Goal: Transaction & Acquisition: Purchase product/service

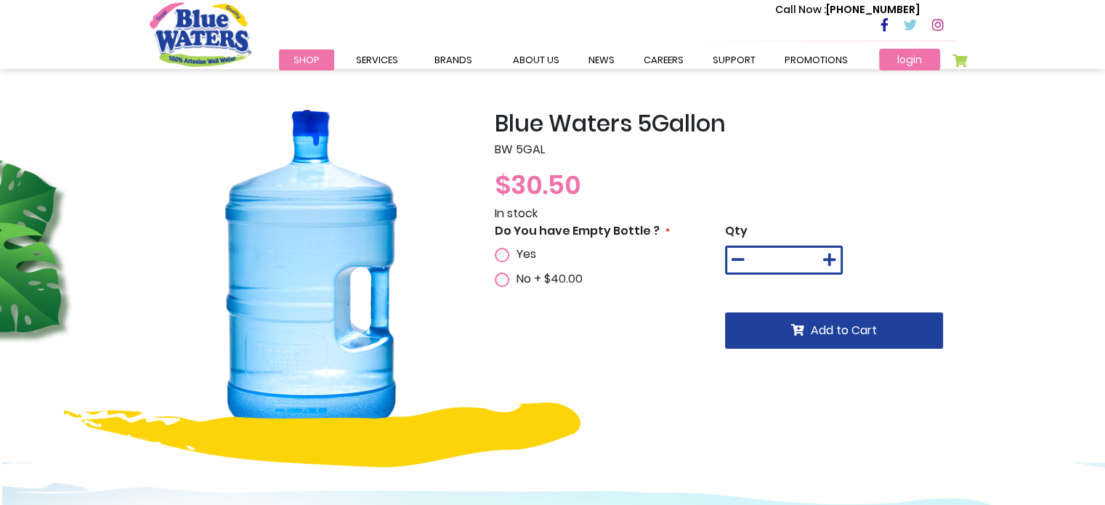
drag, startPoint x: 934, startPoint y: 59, endPoint x: 930, endPoint y: 65, distance: 7.9
click at [934, 59] on link "login" at bounding box center [909, 60] width 61 height 22
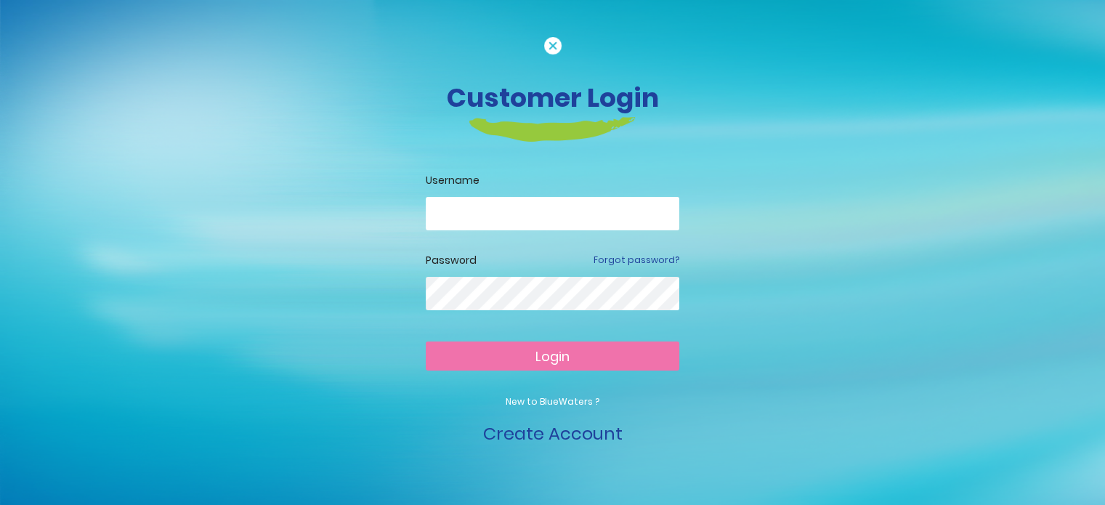
click at [469, 217] on input "email" at bounding box center [553, 213] width 254 height 33
type input "**********"
click at [426, 342] on button "Login" at bounding box center [553, 356] width 254 height 29
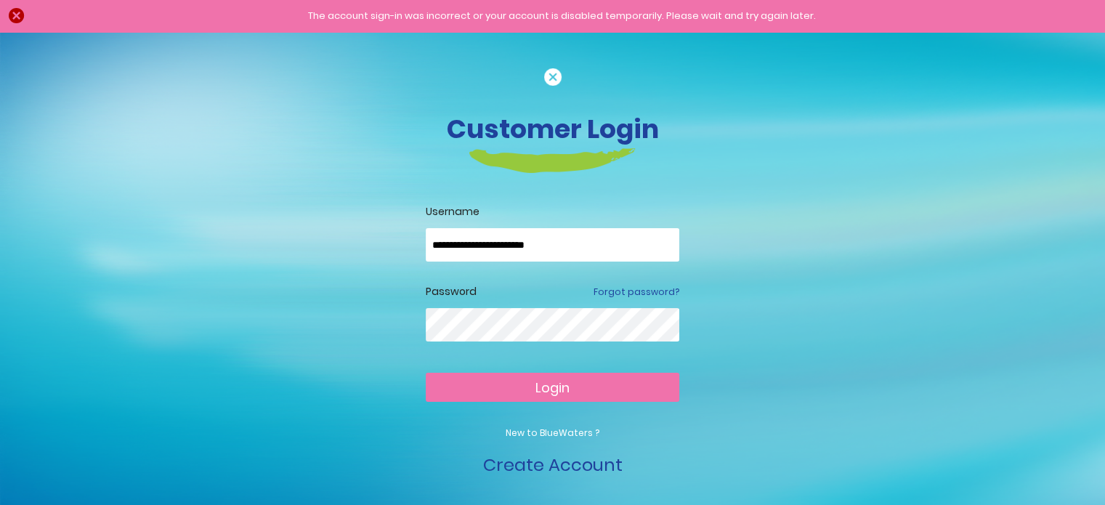
click at [561, 388] on span "Login" at bounding box center [553, 388] width 34 height 18
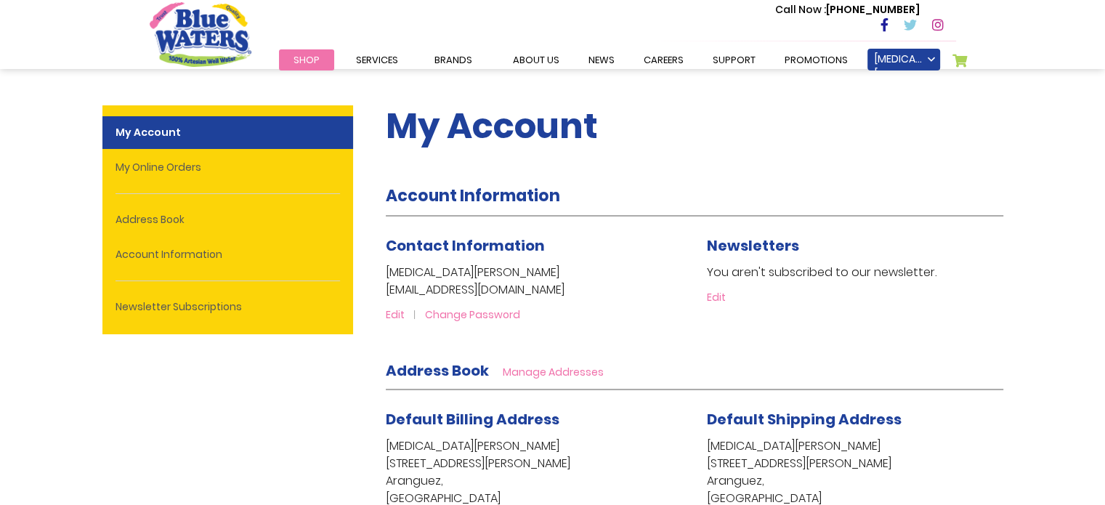
click at [290, 63] on link "Shop" at bounding box center [306, 59] width 55 height 21
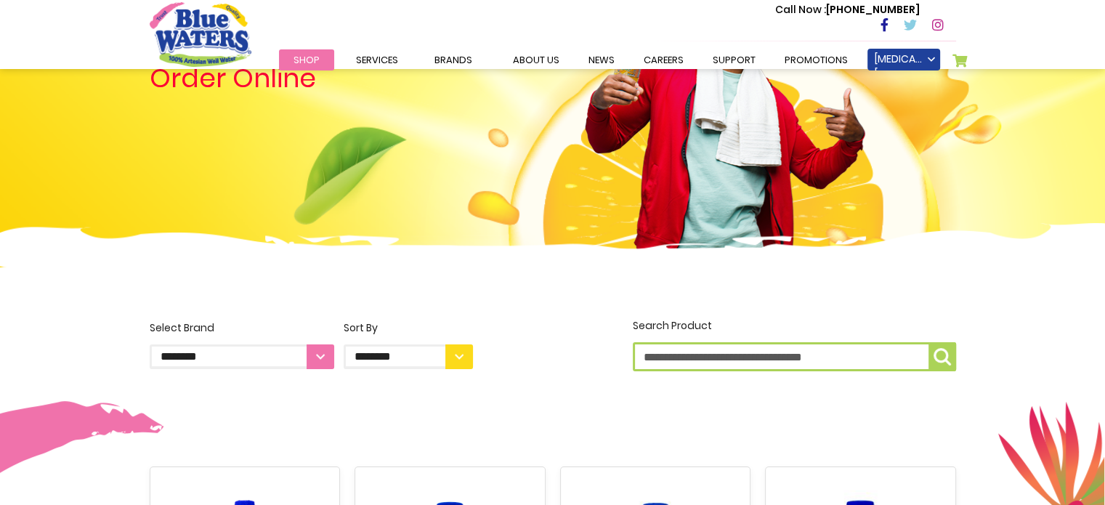
scroll to position [145, 0]
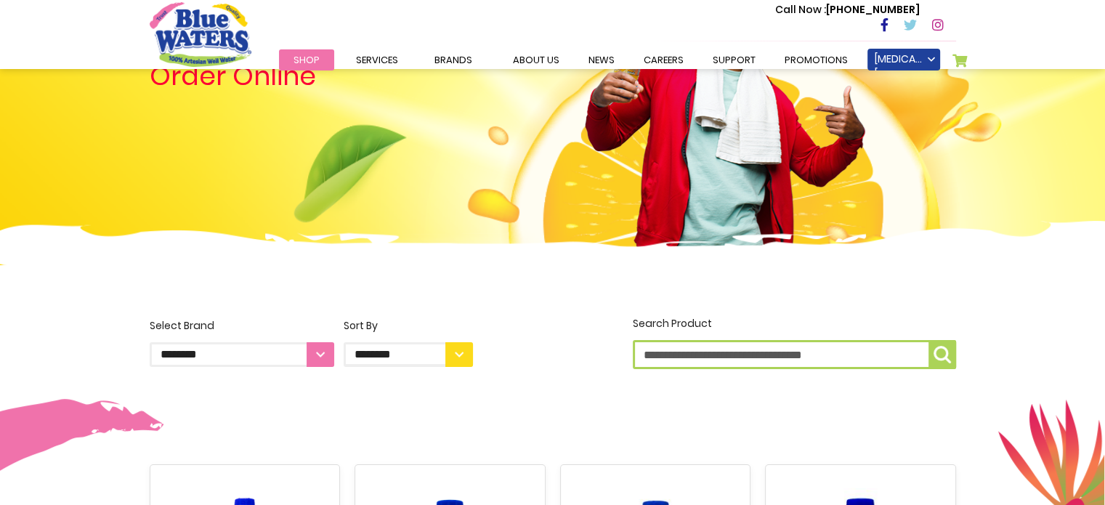
click at [326, 364] on select "**********" at bounding box center [242, 354] width 185 height 25
select select "**********"
click at [150, 342] on select "**********" at bounding box center [242, 354] width 185 height 25
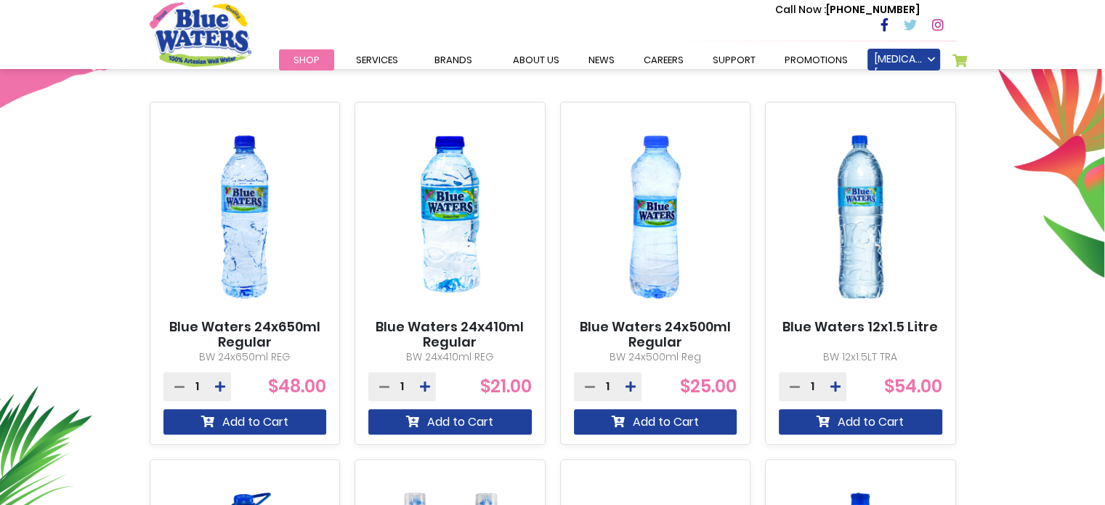
scroll to position [509, 0]
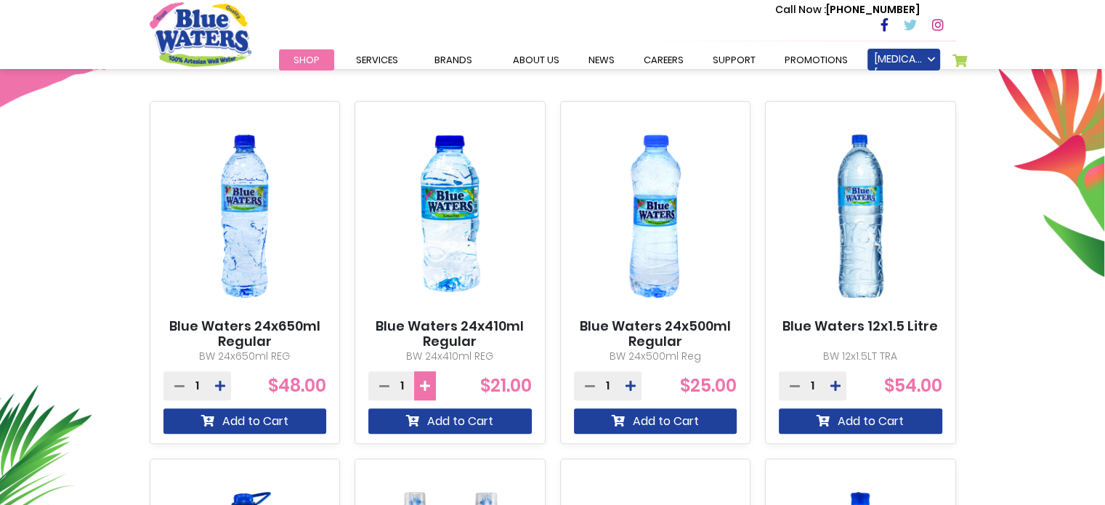
click at [424, 387] on icon at bounding box center [425, 386] width 10 height 12
click at [425, 387] on icon at bounding box center [425, 386] width 10 height 12
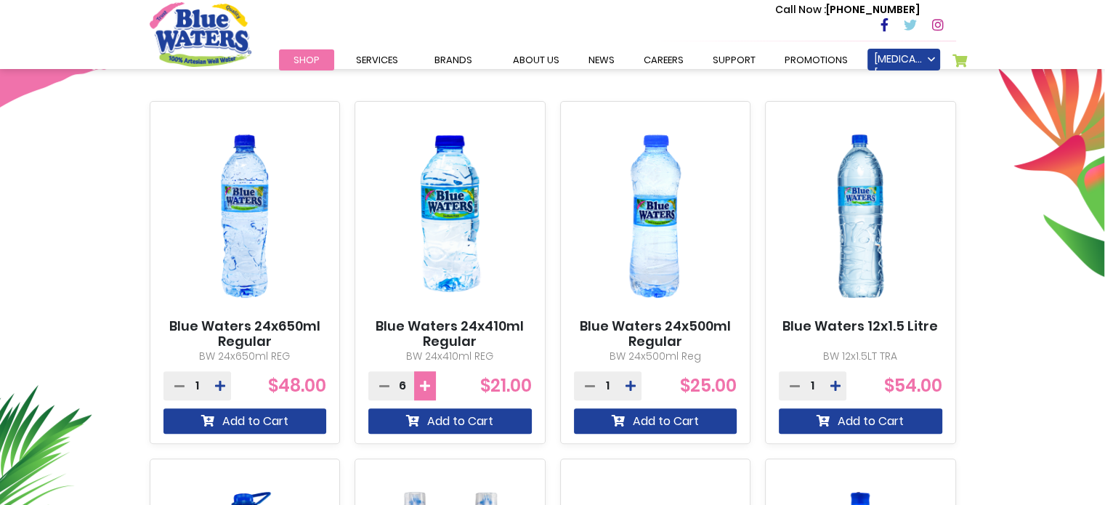
click at [425, 387] on icon at bounding box center [425, 386] width 10 height 12
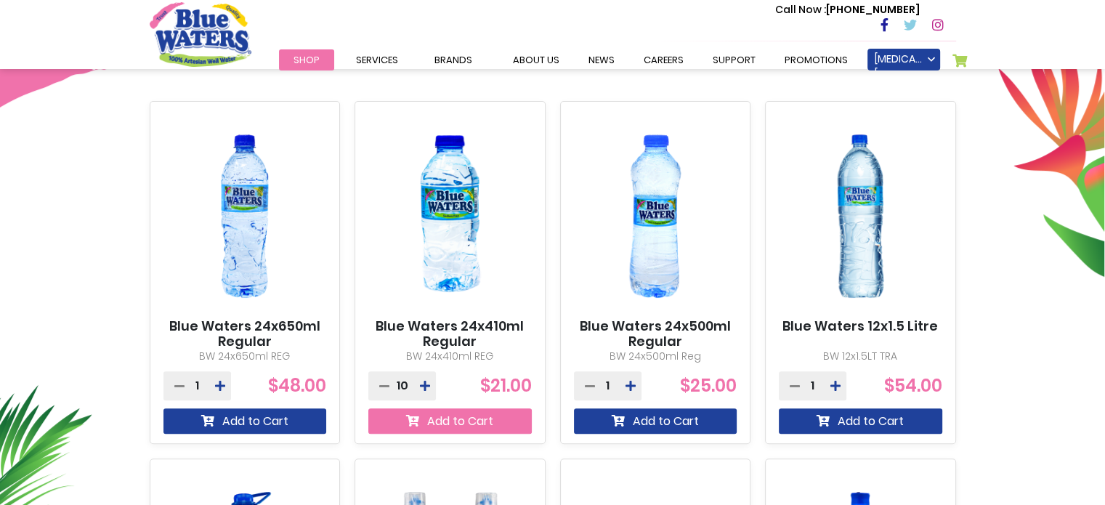
click at [458, 424] on button "Add to Cart" at bounding box center [449, 420] width 163 height 25
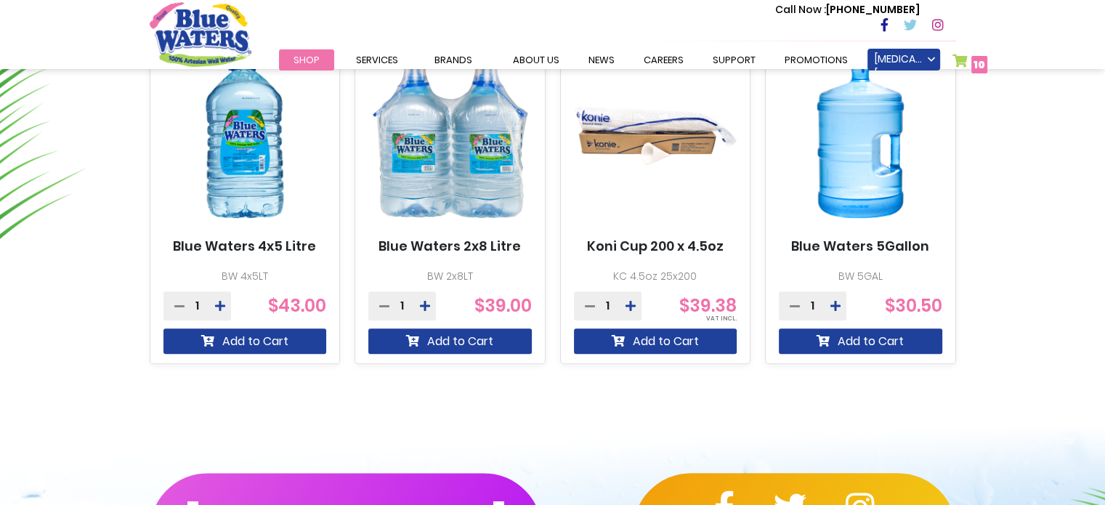
scroll to position [983, 0]
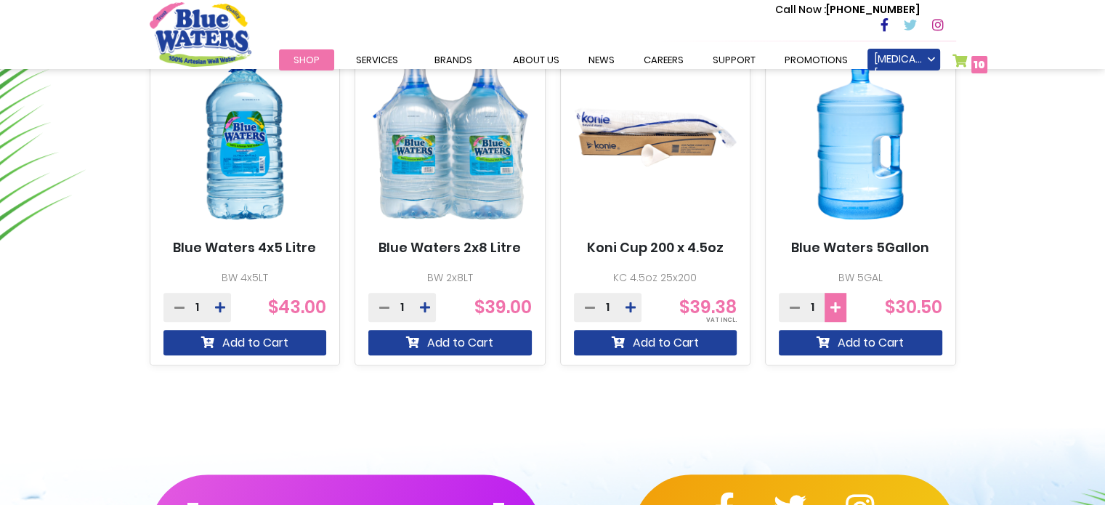
click at [834, 309] on icon at bounding box center [836, 308] width 10 height 12
click at [834, 310] on icon at bounding box center [836, 308] width 10 height 12
click at [796, 310] on icon at bounding box center [795, 308] width 10 height 12
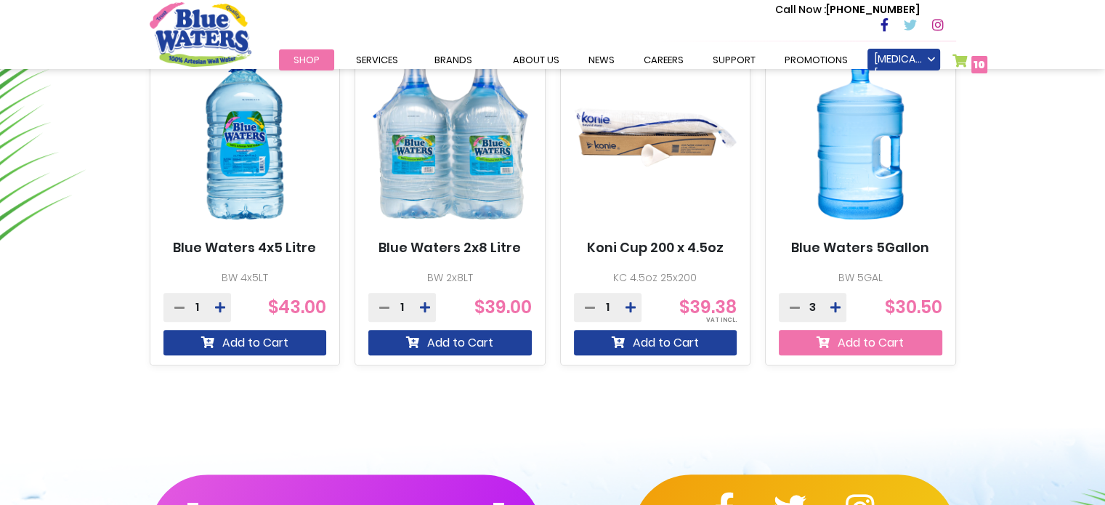
drag, startPoint x: 889, startPoint y: 334, endPoint x: 882, endPoint y: 340, distance: 9.2
click at [889, 334] on button "Add to Cart" at bounding box center [860, 342] width 163 height 25
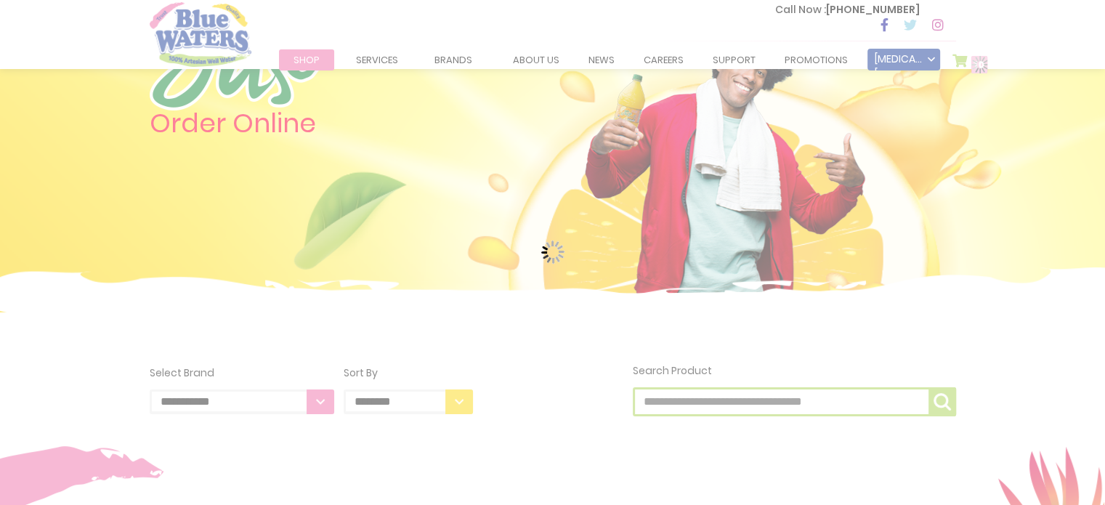
scroll to position [0, 0]
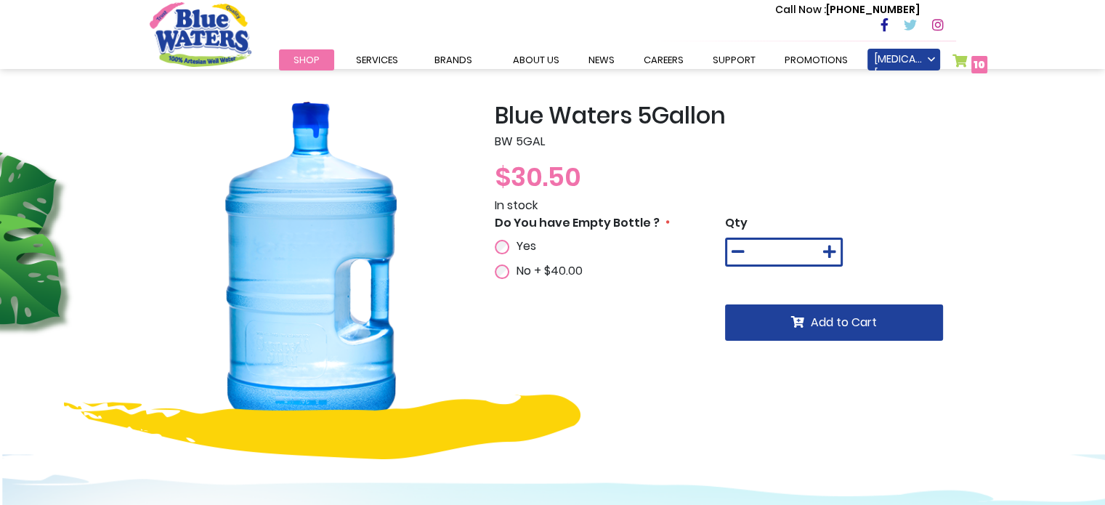
scroll to position [73, 0]
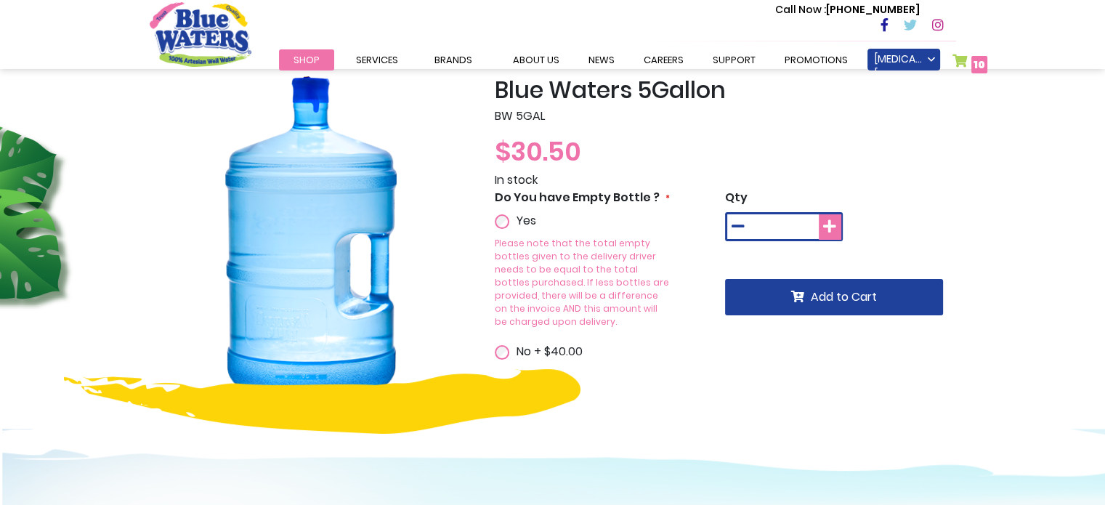
click at [837, 229] on button at bounding box center [830, 226] width 22 height 25
type input "*"
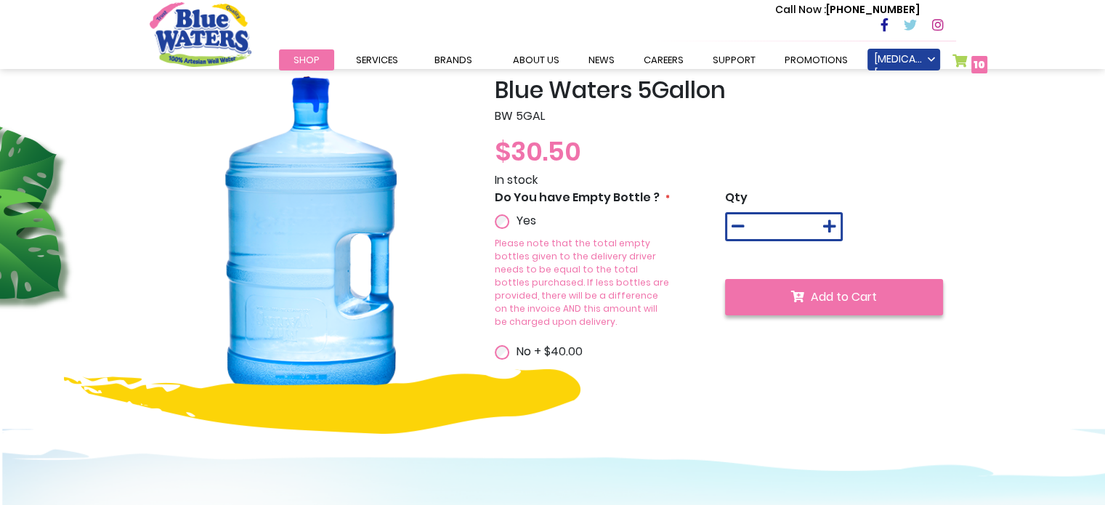
click at [857, 299] on span "Add to Cart" at bounding box center [844, 296] width 66 height 17
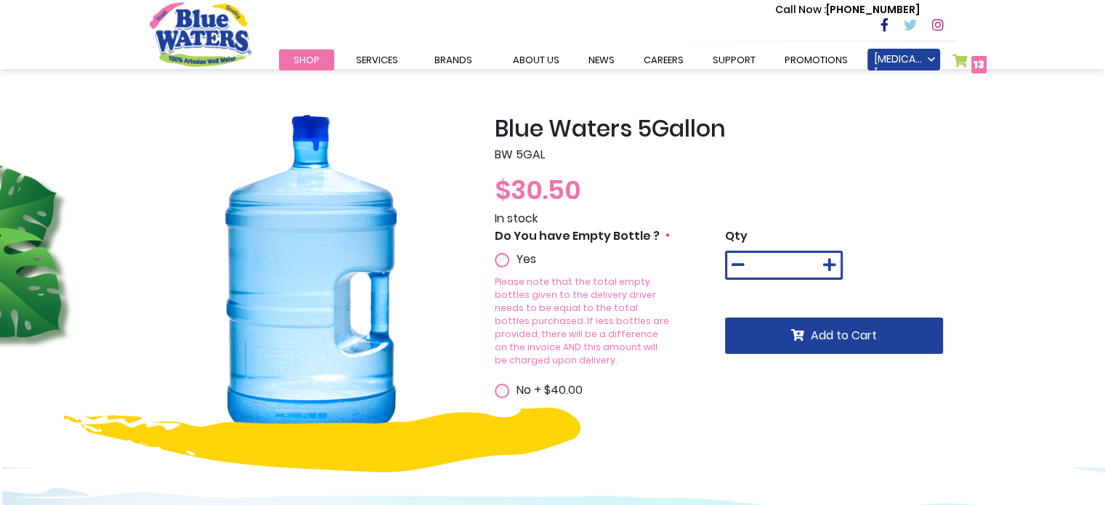
drag, startPoint x: 306, startPoint y: 193, endPoint x: 0, endPoint y: -88, distance: 415.5
click at [0, 0] on html "Please wait... The store will not work correctly in the case when cookies are d…" at bounding box center [552, 179] width 1105 height 505
click at [307, 55] on span "Shop" at bounding box center [307, 60] width 26 height 14
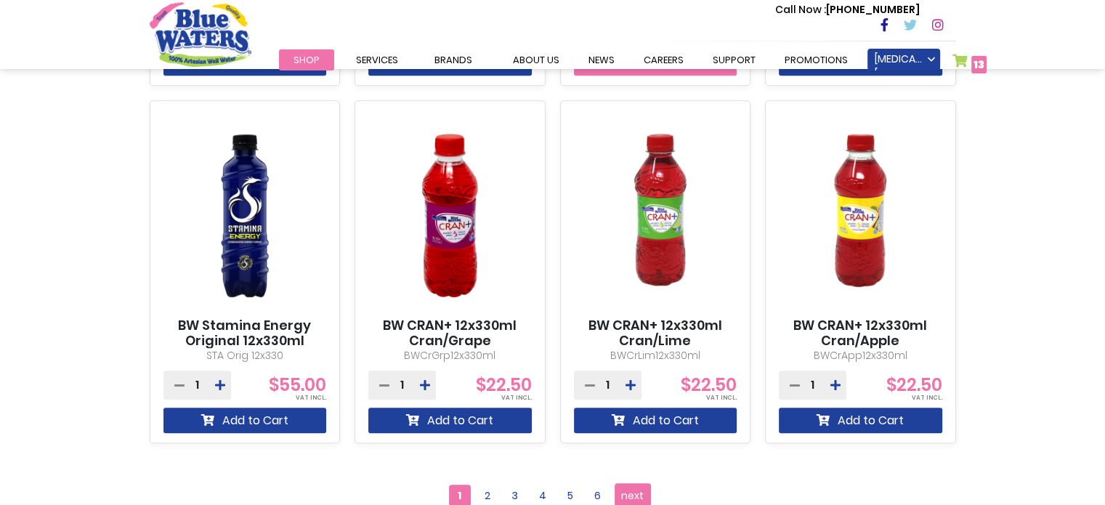
scroll to position [1235, 0]
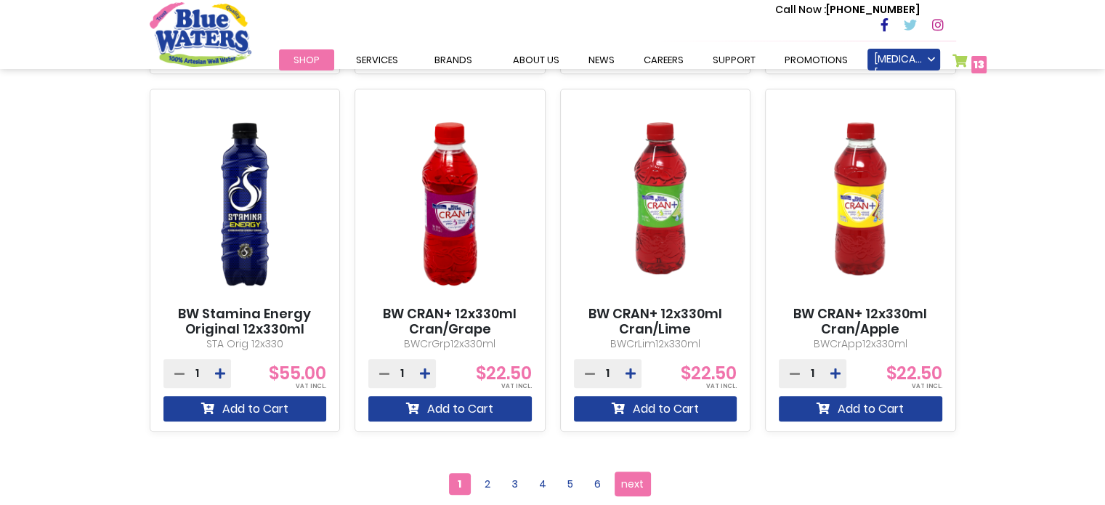
click at [658, 211] on img at bounding box center [655, 204] width 163 height 204
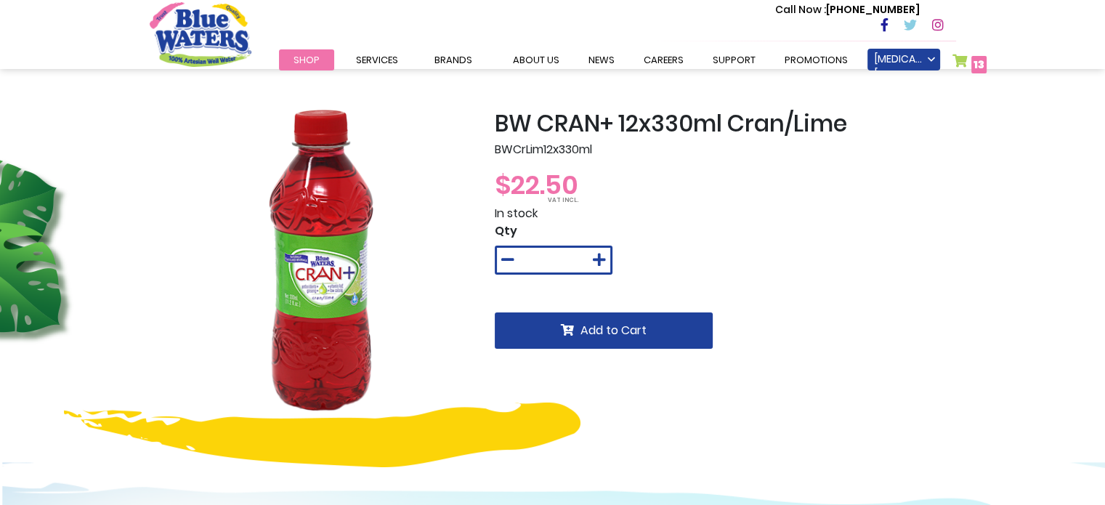
click at [342, 236] on img at bounding box center [311, 271] width 323 height 323
click at [304, 59] on span "Shop" at bounding box center [307, 60] width 26 height 14
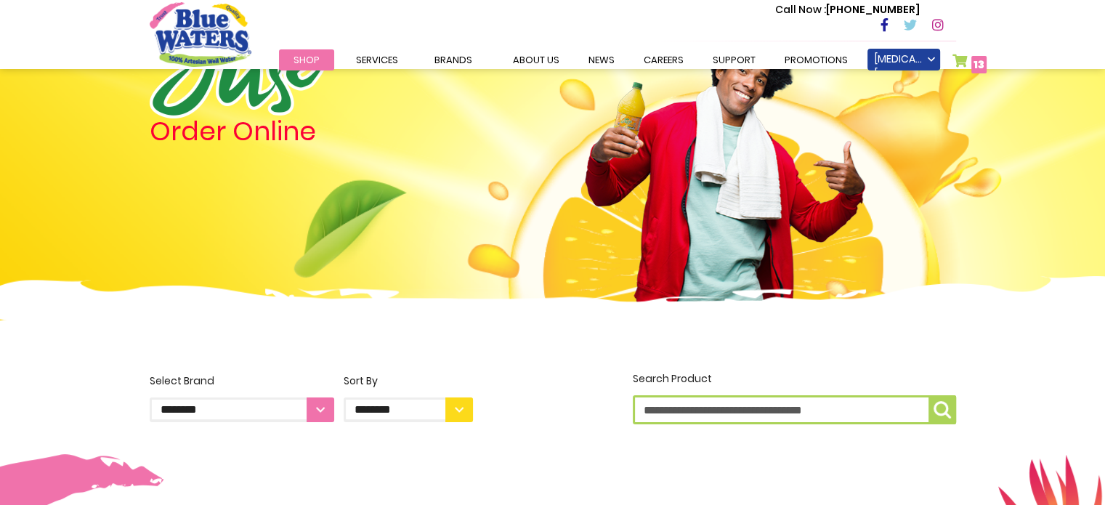
scroll to position [363, 0]
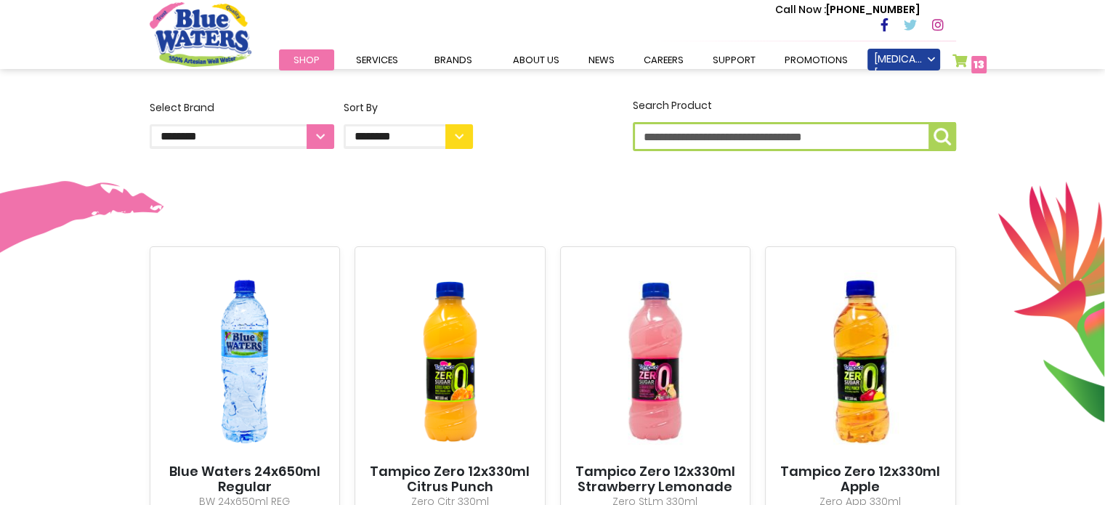
click at [672, 363] on img at bounding box center [655, 361] width 163 height 204
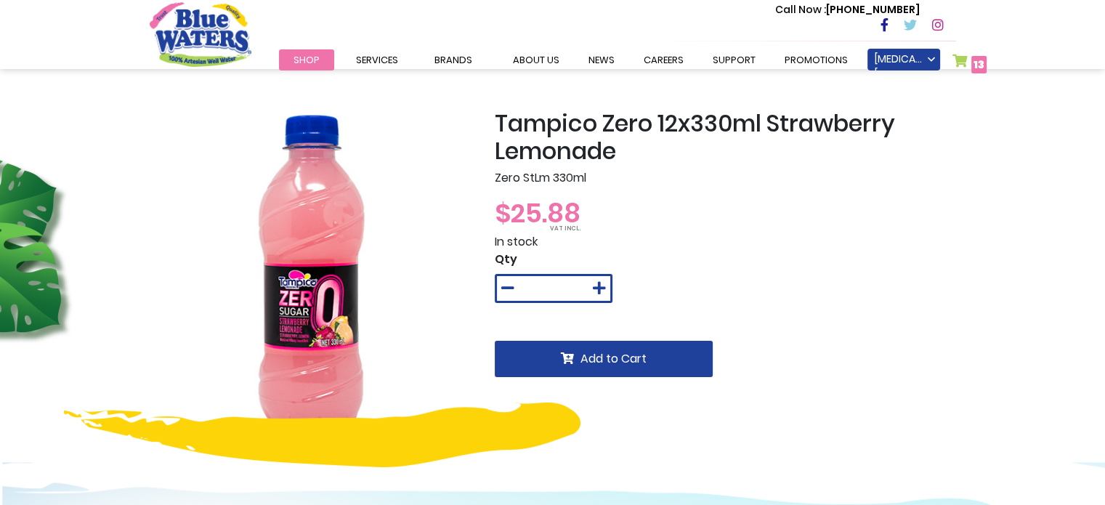
click at [981, 70] on span "13" at bounding box center [979, 64] width 11 height 15
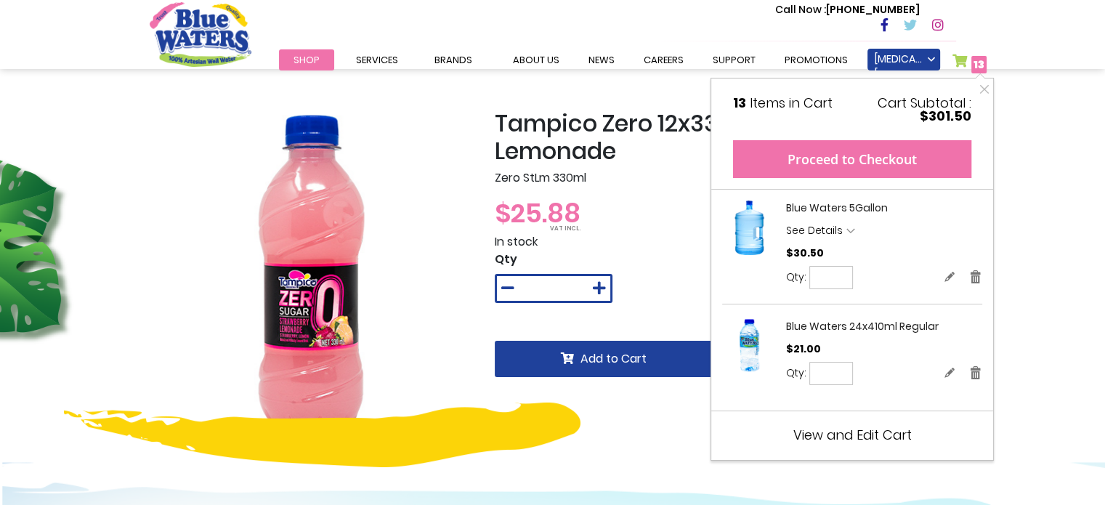
click at [892, 161] on button "Proceed to Checkout" at bounding box center [852, 159] width 238 height 38
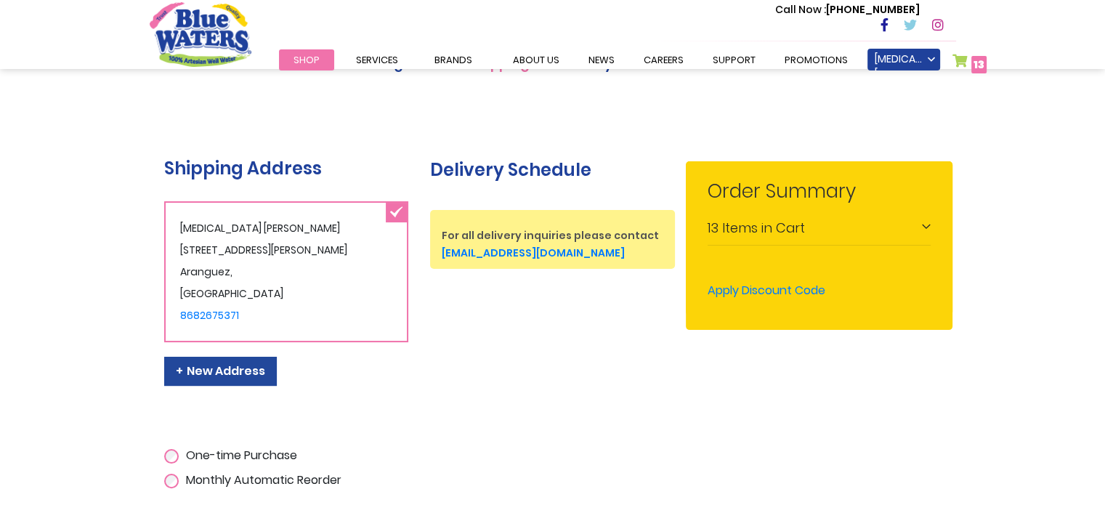
scroll to position [291, 0]
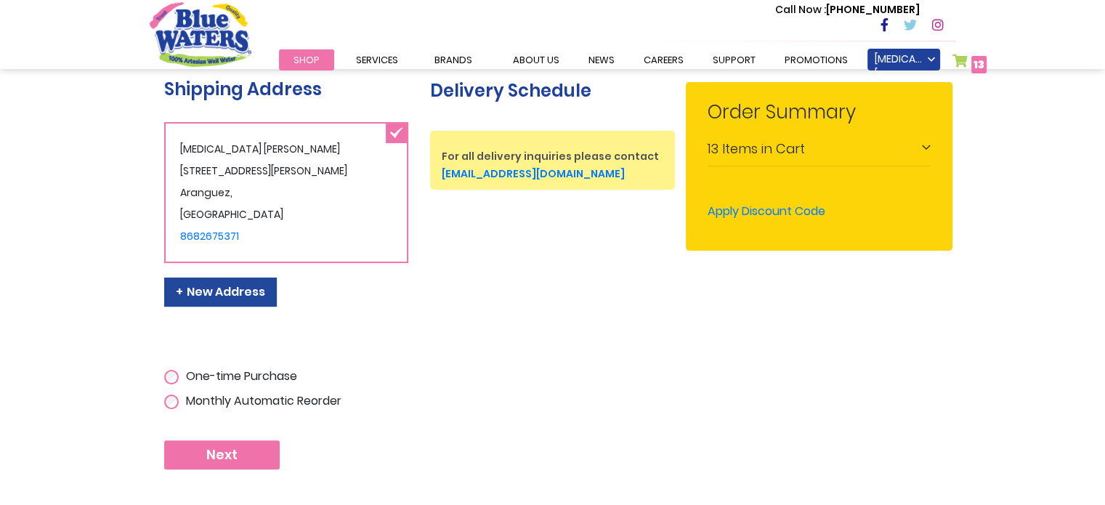
click at [207, 456] on span "Next" at bounding box center [221, 455] width 31 height 16
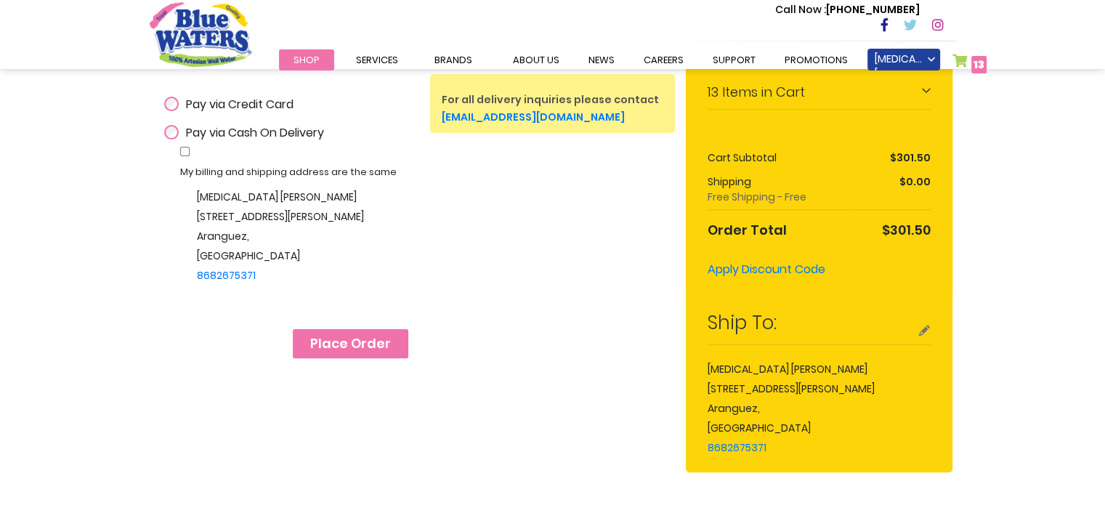
scroll to position [363, 0]
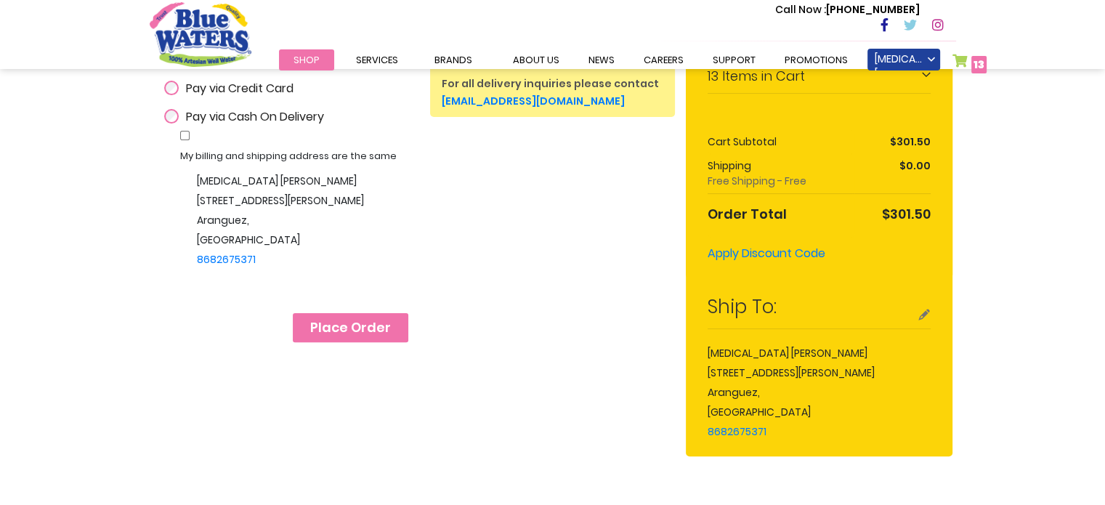
click at [368, 321] on span "Place Order" at bounding box center [350, 328] width 81 height 16
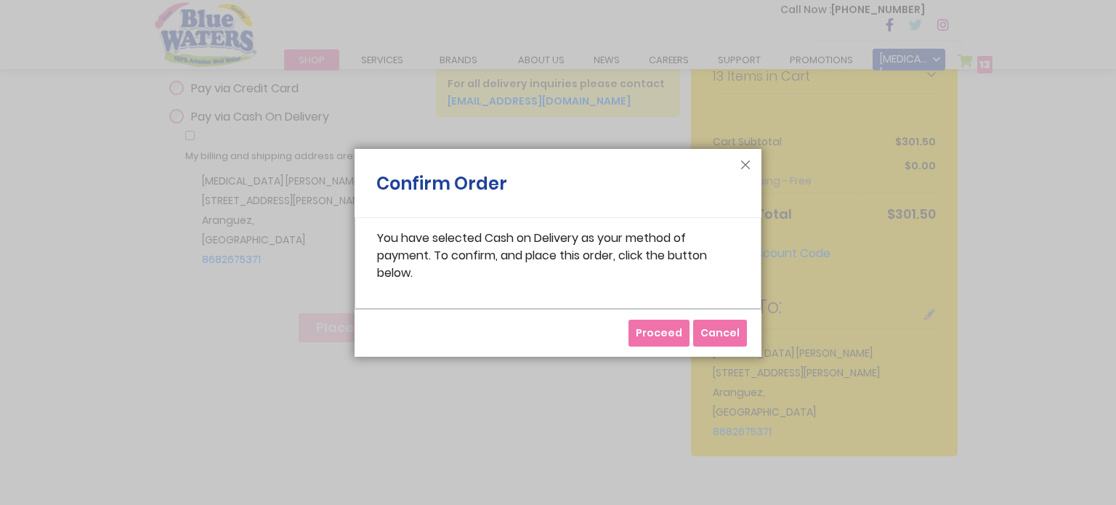
click at [659, 331] on span "Proceed" at bounding box center [659, 333] width 47 height 15
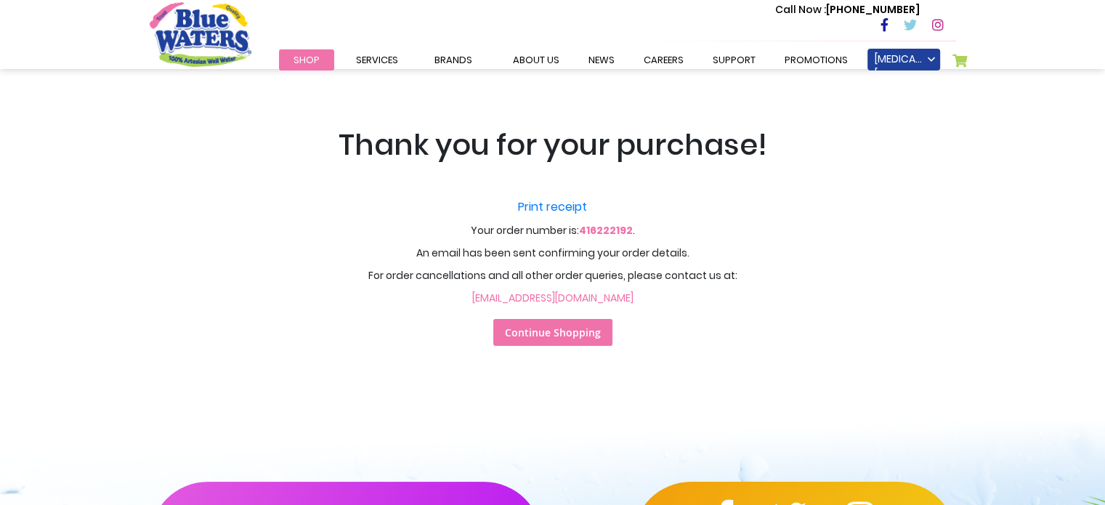
click at [583, 334] on span "Continue Shopping" at bounding box center [553, 333] width 96 height 14
